Goal: Find specific page/section: Find specific page/section

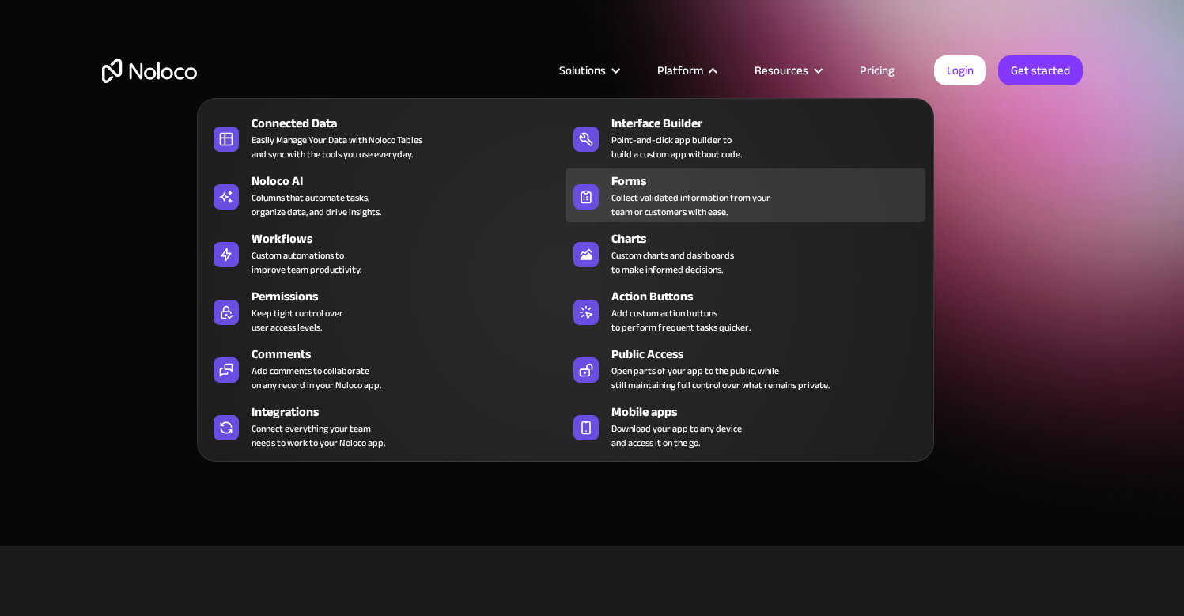
click at [673, 185] on div "Forms" at bounding box center [771, 181] width 321 height 19
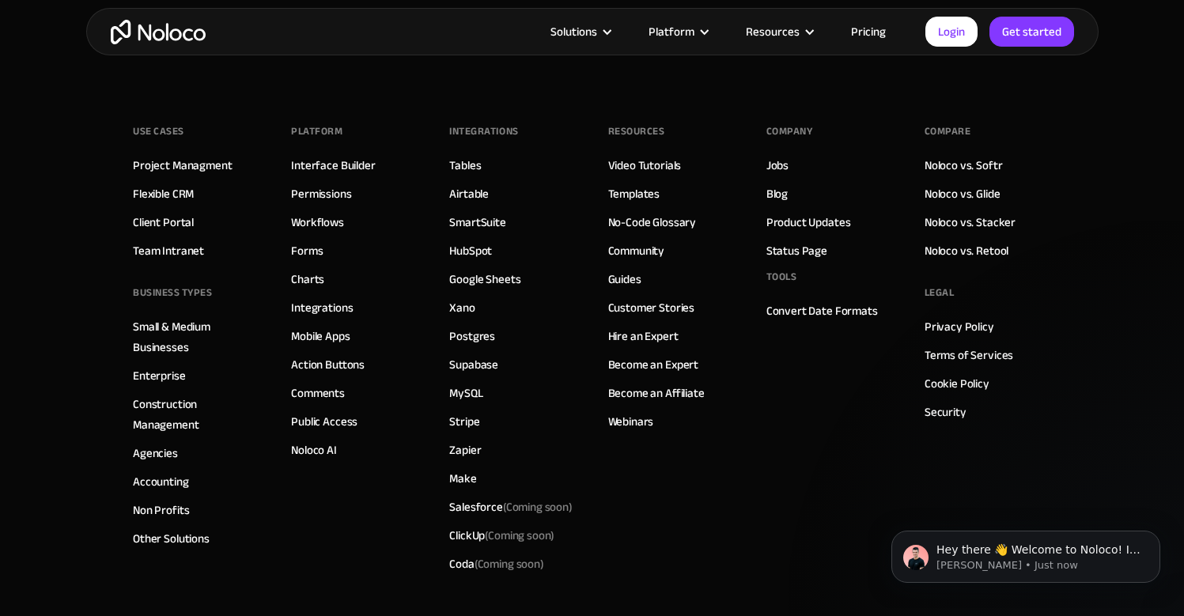
scroll to position [5985, 0]
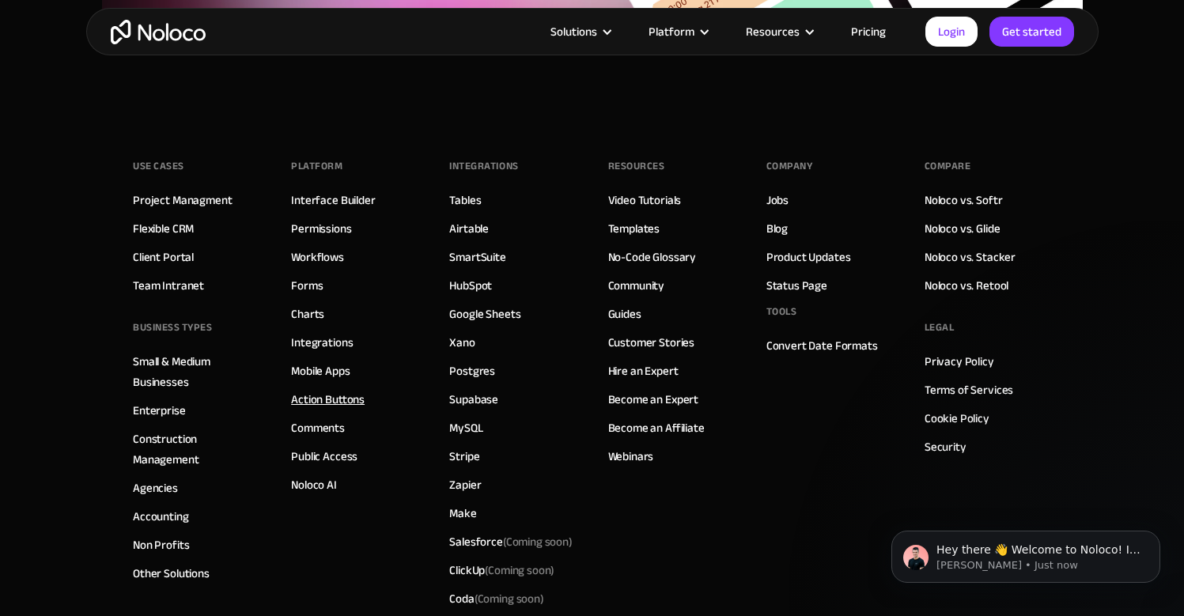
click at [335, 398] on link "Action Buttons" at bounding box center [328, 399] width 74 height 21
